Goal: Task Accomplishment & Management: Complete application form

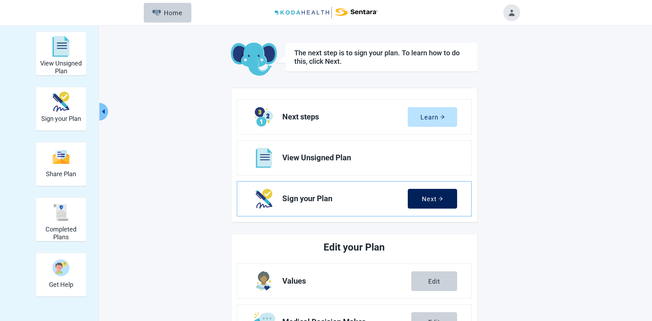
click at [428, 200] on div "Next" at bounding box center [432, 198] width 21 height 7
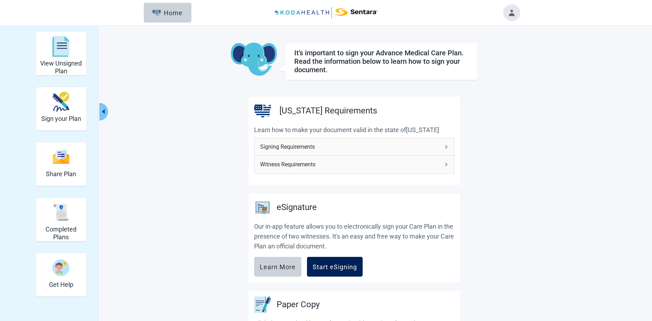
click at [341, 266] on div "Start eSigning" at bounding box center [335, 266] width 44 height 7
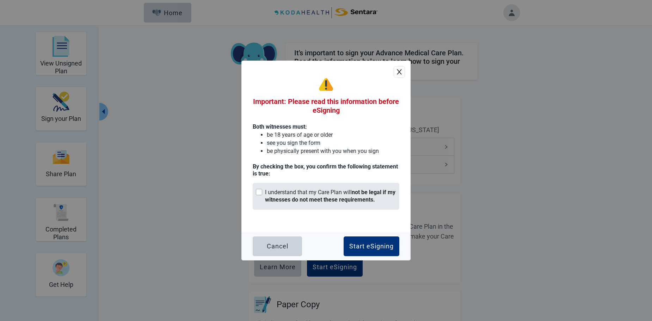
click at [258, 190] on div "Main content" at bounding box center [259, 192] width 6 height 6
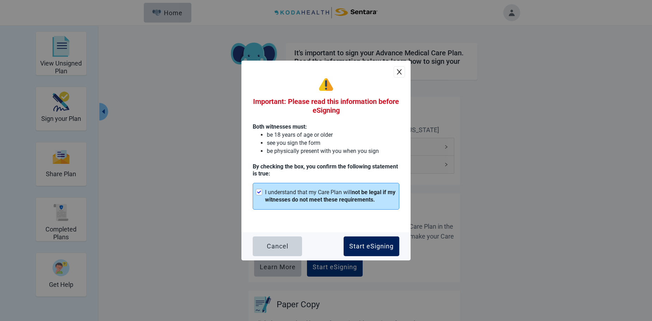
click at [372, 243] on div "Start eSigning" at bounding box center [371, 246] width 44 height 7
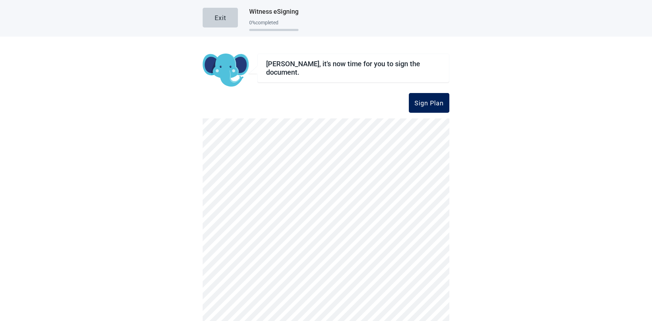
click at [422, 103] on div "Sign Plan" at bounding box center [429, 102] width 29 height 7
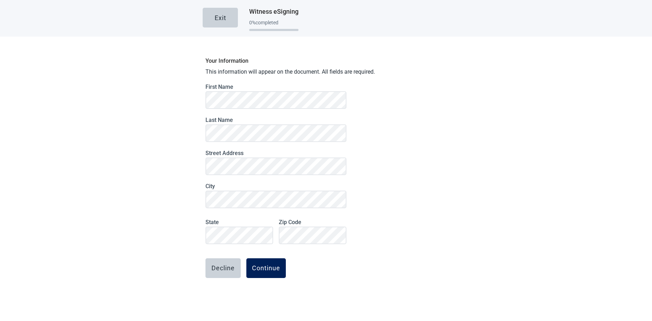
click at [266, 269] on div "Continue" at bounding box center [266, 268] width 28 height 7
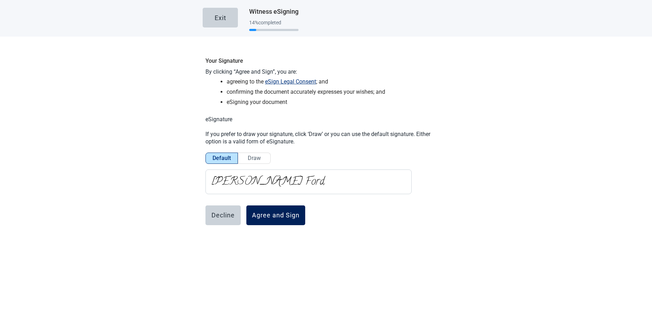
click at [278, 217] on div "Agree and Sign" at bounding box center [276, 215] width 48 height 7
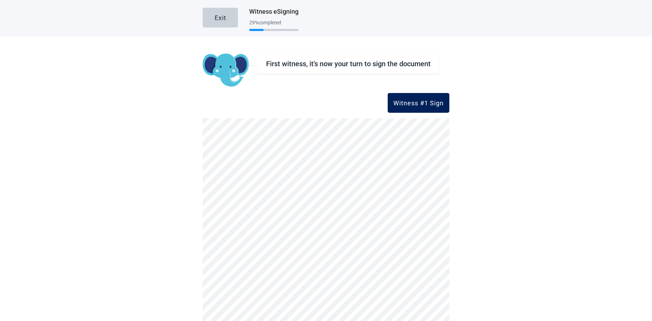
click at [403, 103] on div "Witness #1 Sign" at bounding box center [418, 102] width 50 height 7
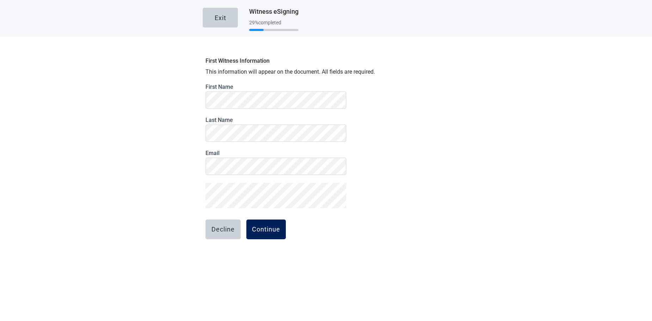
click at [270, 228] on div "Continue" at bounding box center [266, 229] width 28 height 7
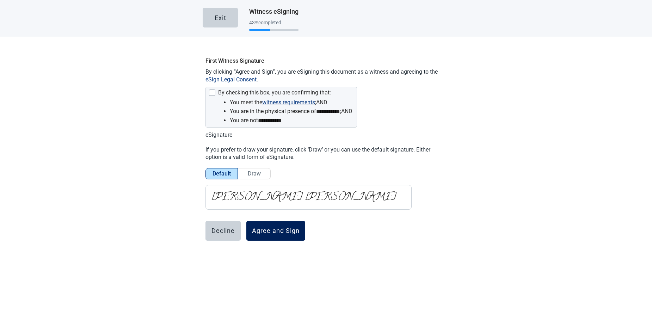
click at [270, 228] on div "Agree and Sign" at bounding box center [276, 230] width 48 height 7
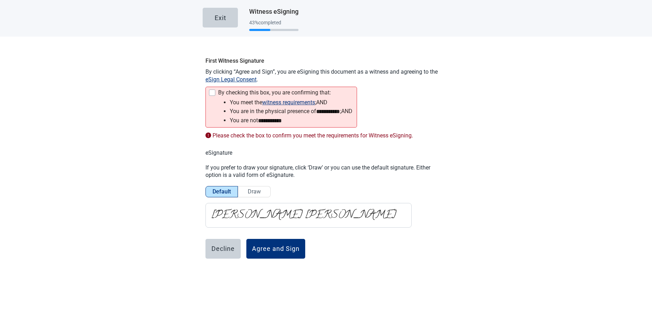
click at [211, 93] on div at bounding box center [212, 93] width 6 height 6
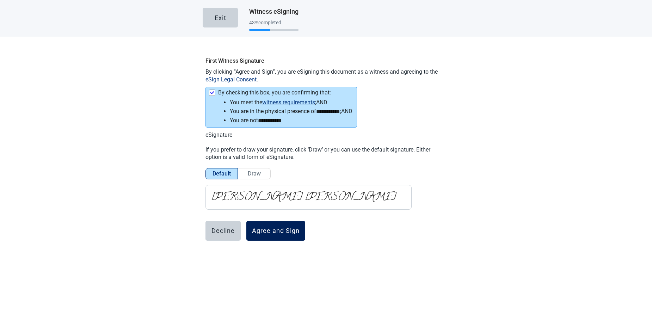
click at [283, 228] on div "Agree and Sign" at bounding box center [276, 230] width 48 height 7
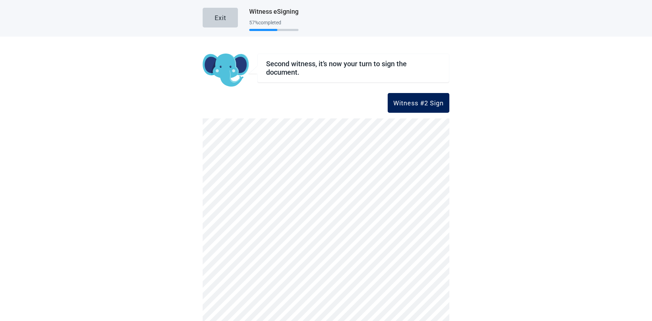
click at [410, 102] on div "Witness #2 Sign" at bounding box center [418, 102] width 50 height 7
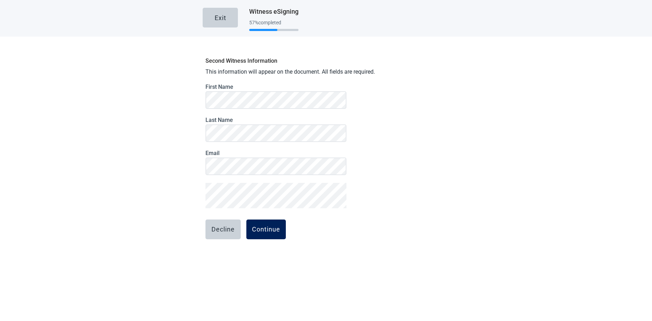
click at [269, 233] on button "Continue" at bounding box center [265, 230] width 39 height 20
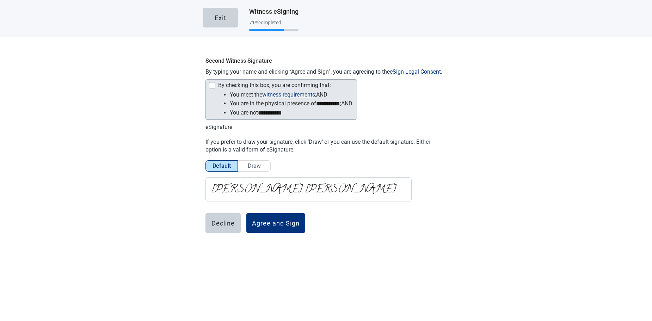
click at [213, 86] on div at bounding box center [212, 85] width 6 height 6
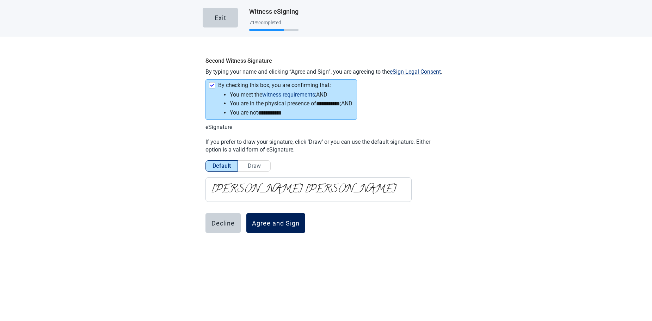
click at [280, 228] on button "Agree and Sign" at bounding box center [275, 223] width 59 height 20
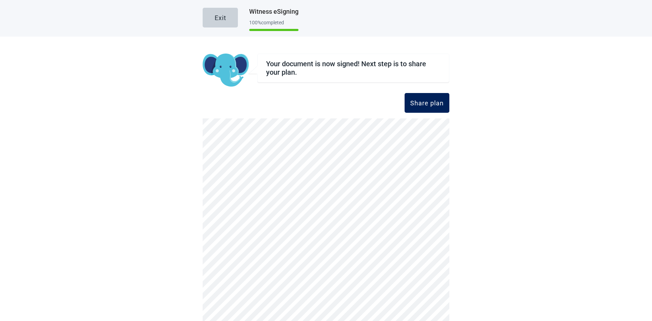
click at [423, 104] on div "Share plan" at bounding box center [426, 102] width 33 height 7
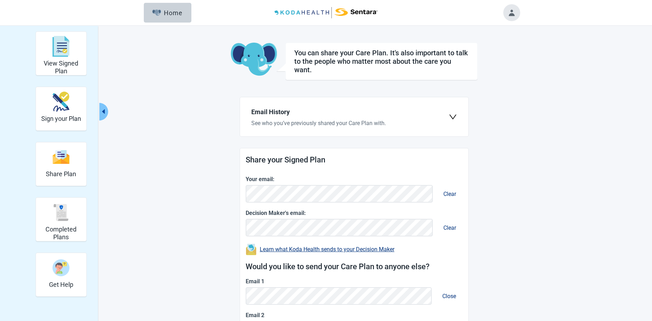
click at [453, 117] on icon "down" at bounding box center [453, 117] width 8 height 8
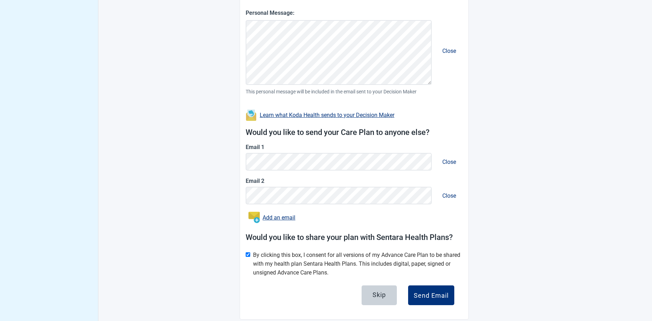
scroll to position [305, 0]
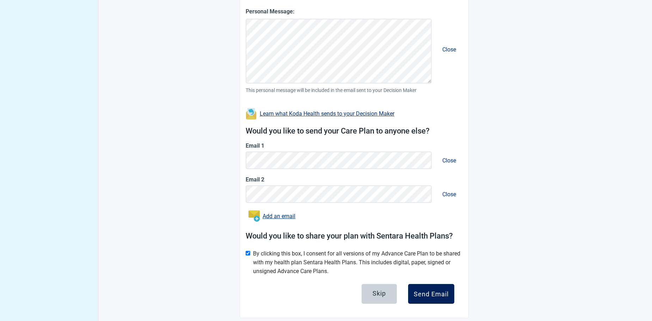
click at [435, 295] on div "Send Email" at bounding box center [431, 293] width 35 height 7
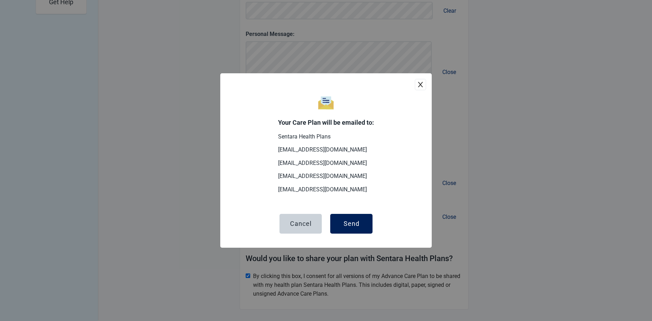
click at [355, 223] on div "Send" at bounding box center [352, 223] width 16 height 7
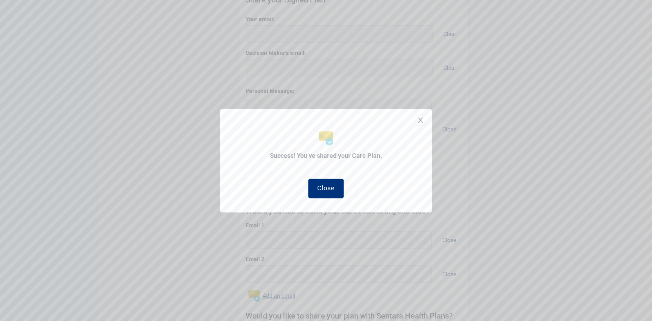
scroll to position [359, 0]
click at [319, 187] on div "Close" at bounding box center [326, 187] width 18 height 7
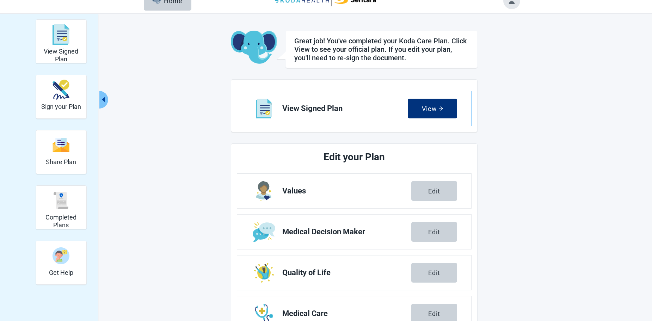
scroll to position [10, 0]
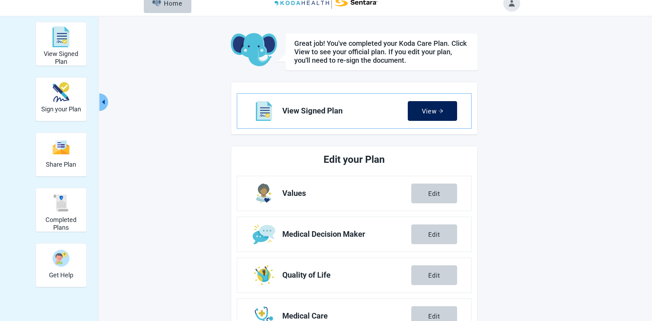
click at [429, 108] on div "View" at bounding box center [433, 111] width 22 height 7
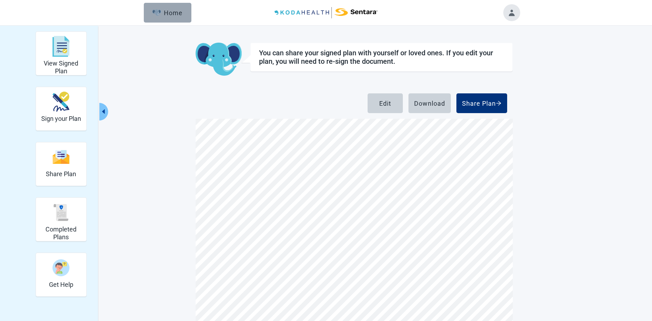
click at [179, 13] on div "Home" at bounding box center [167, 12] width 30 height 7
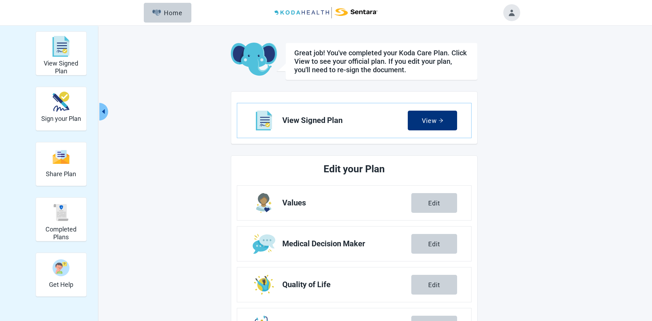
click at [514, 12] on button "Toggle account menu" at bounding box center [511, 12] width 17 height 17
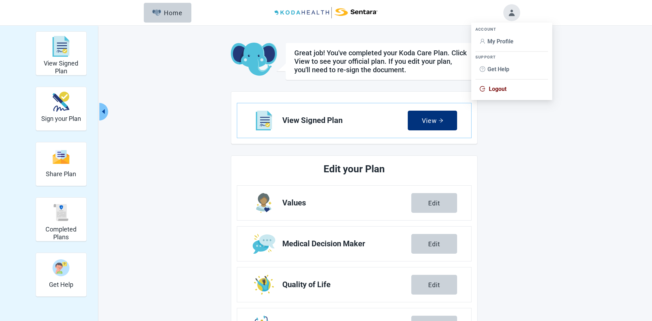
click at [498, 89] on span "Logout" at bounding box center [498, 89] width 18 height 7
